Goal: Transaction & Acquisition: Purchase product/service

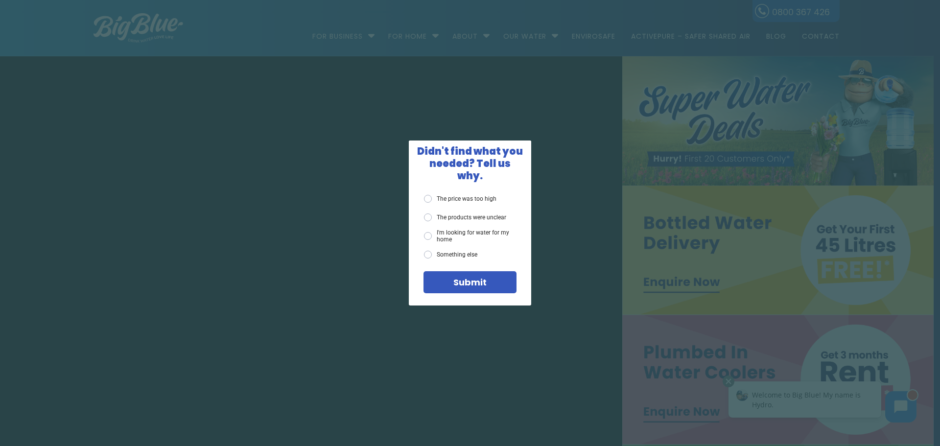
click at [797, 95] on div "X Didn't find what you needed? Tell us why. The price was too high The products…" at bounding box center [470, 223] width 940 height 446
click at [518, 155] on span "X" at bounding box center [521, 149] width 9 height 12
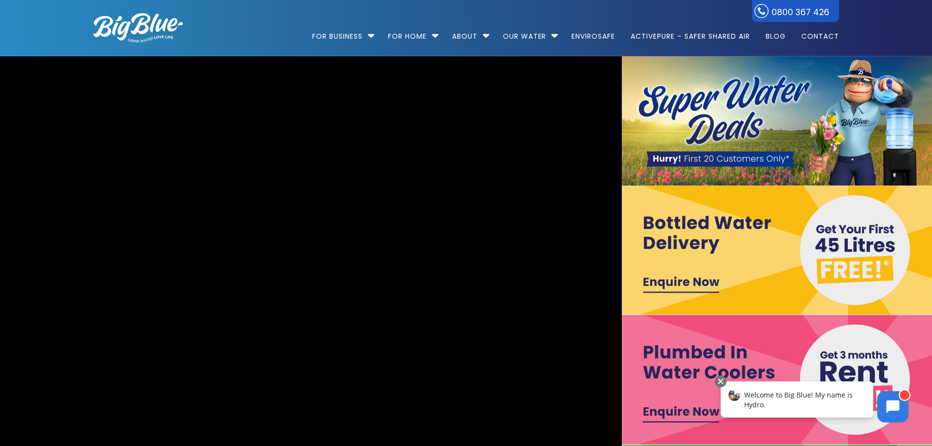
click at [728, 130] on img at bounding box center [777, 120] width 311 height 129
click at [691, 158] on img at bounding box center [777, 120] width 311 height 129
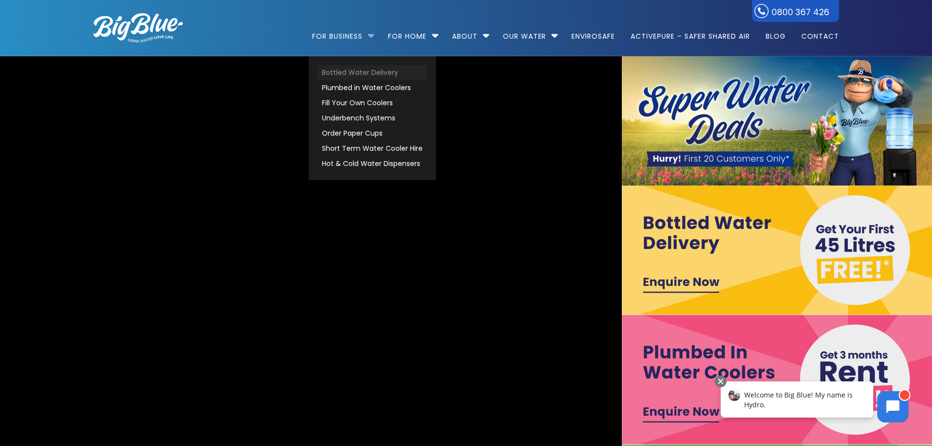
click at [367, 70] on link "Bottled Water Delivery" at bounding box center [373, 72] width 110 height 15
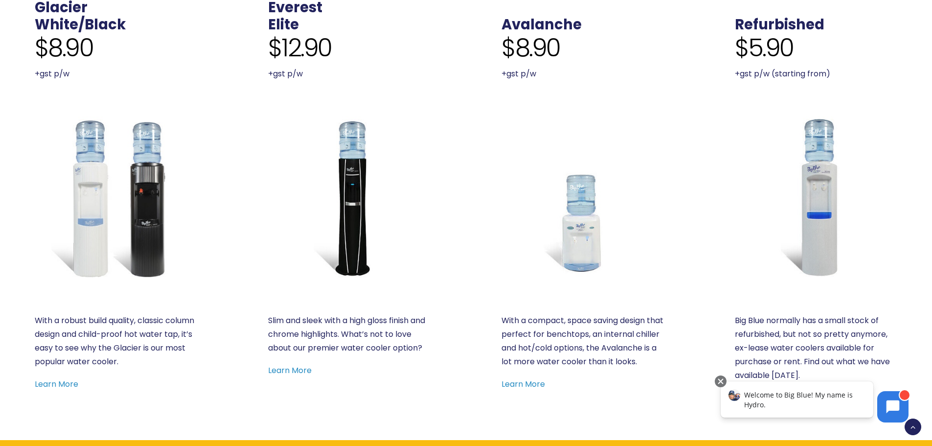
scroll to position [489, 0]
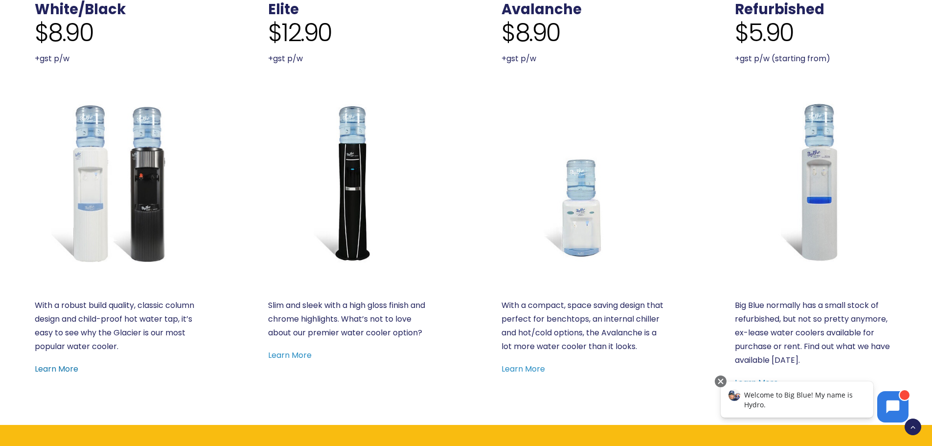
click at [63, 363] on link "Learn More" at bounding box center [57, 368] width 44 height 11
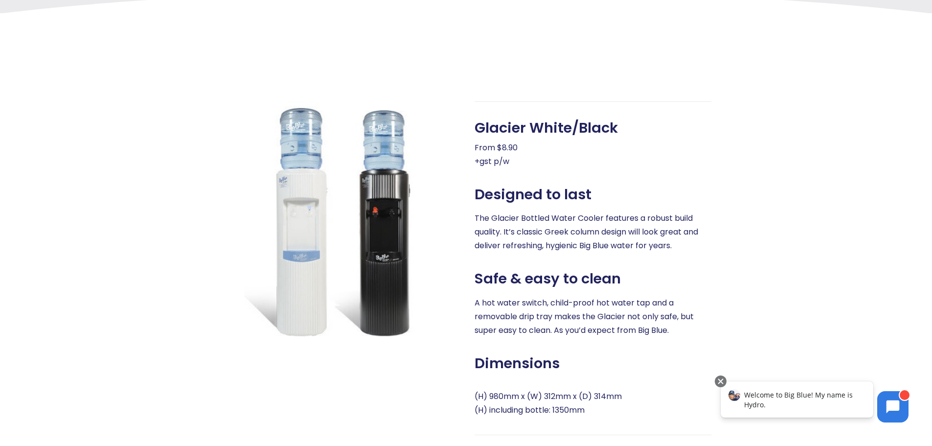
scroll to position [441, 0]
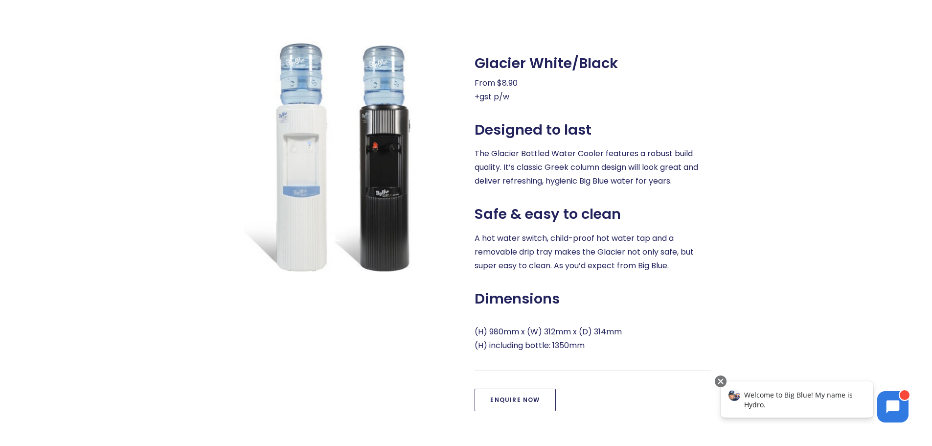
click at [504, 400] on link "Enquire Now" at bounding box center [515, 400] width 81 height 23
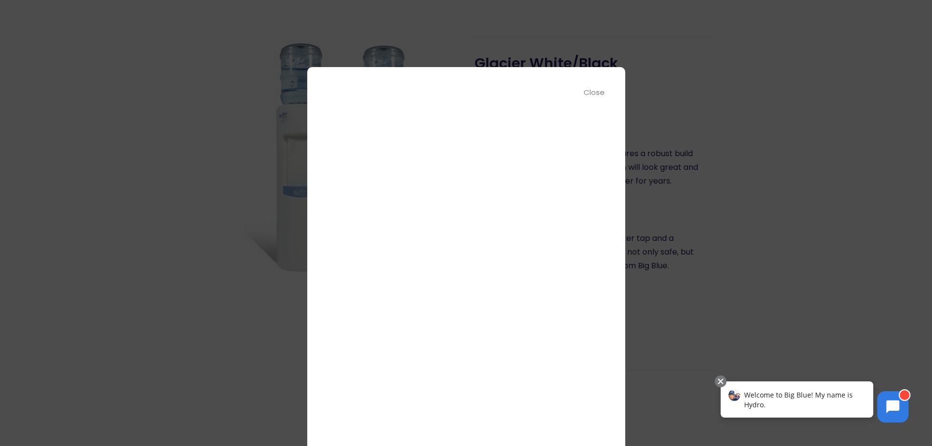
scroll to position [43, 0]
click at [595, 92] on div "Close" at bounding box center [595, 92] width 22 height 11
